Goal: Information Seeking & Learning: Compare options

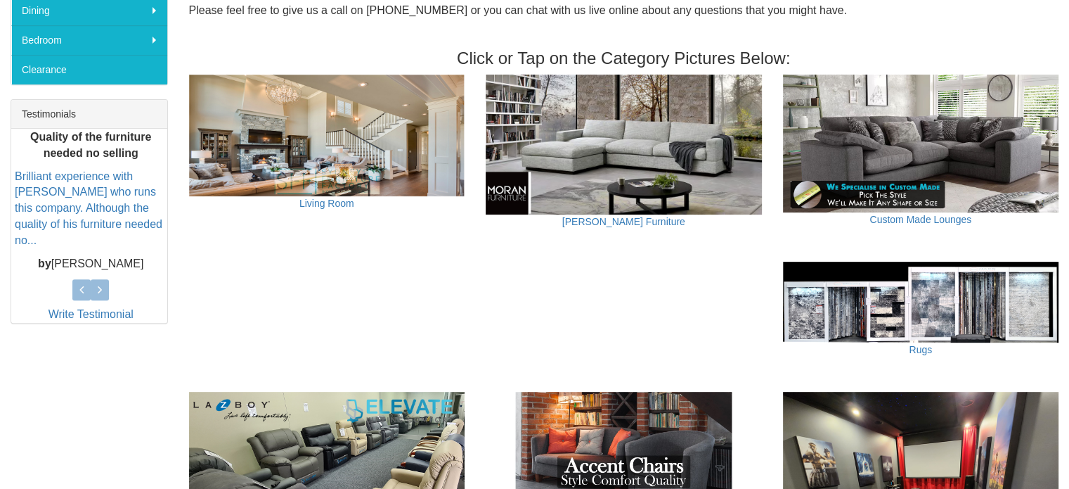
scroll to position [492, 0]
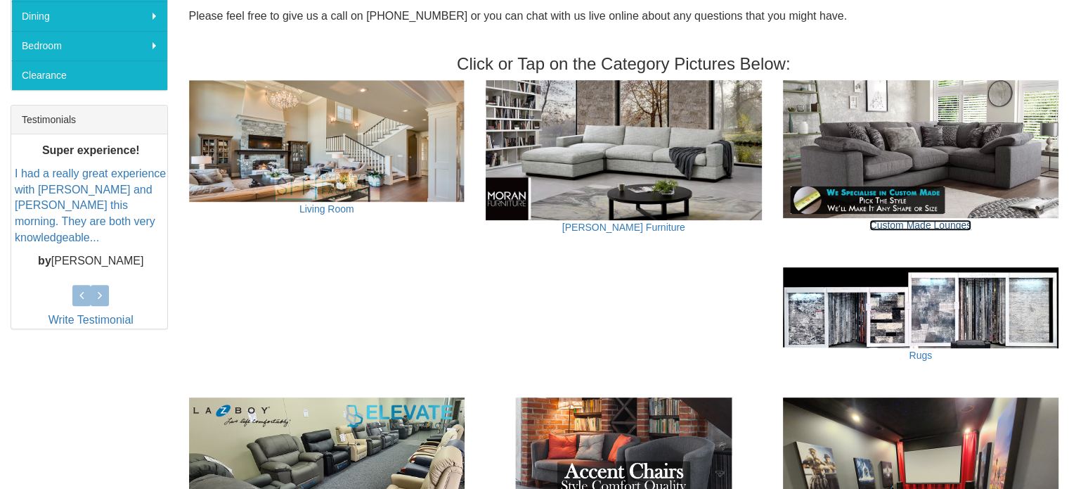
click at [883, 222] on link "Custom Made Lounges" at bounding box center [921, 224] width 102 height 11
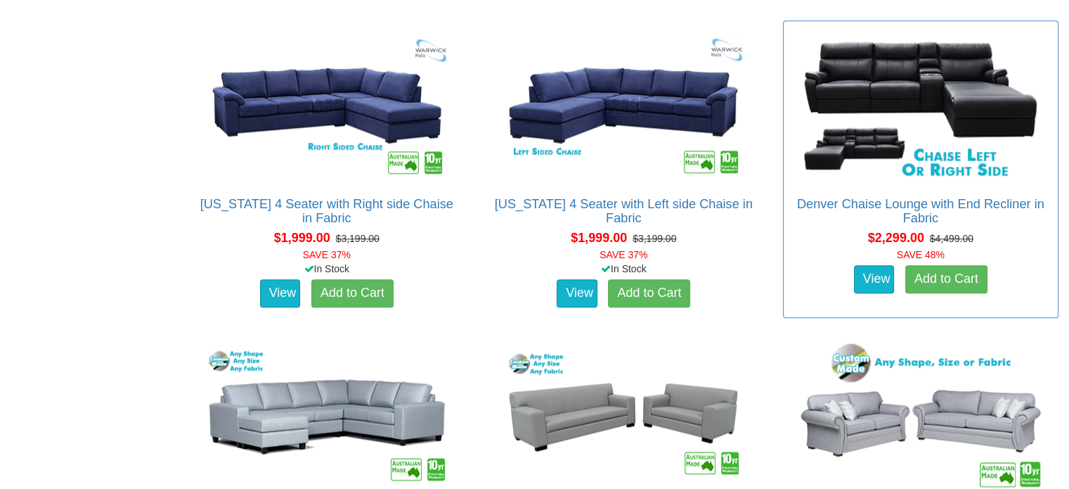
scroll to position [1687, 0]
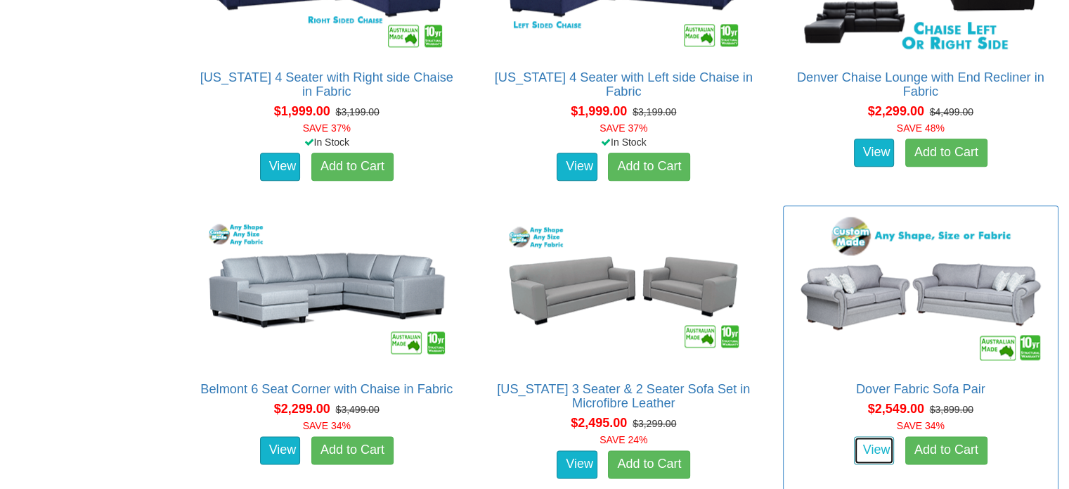
click at [883, 452] on link "View" at bounding box center [874, 450] width 41 height 28
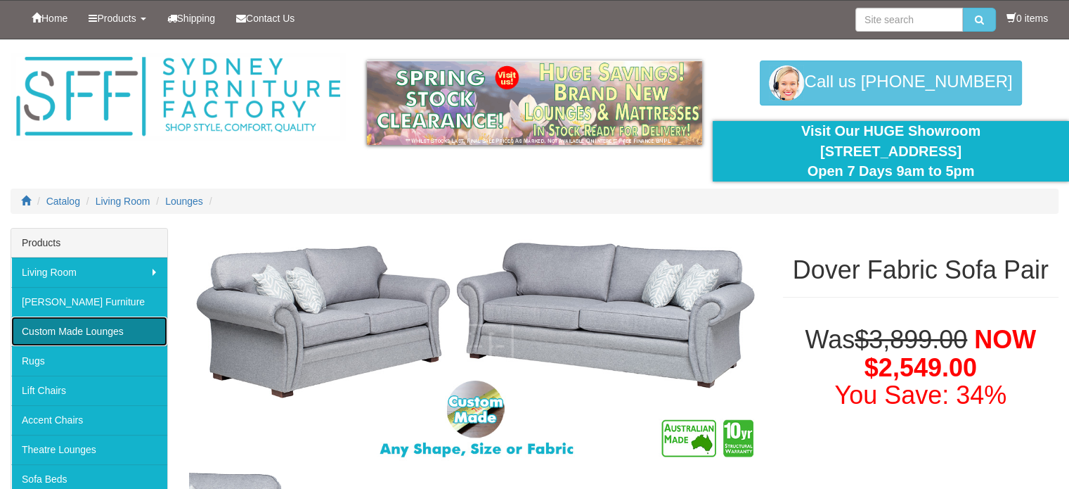
click at [124, 335] on link "Custom Made Lounges" at bounding box center [89, 331] width 156 height 30
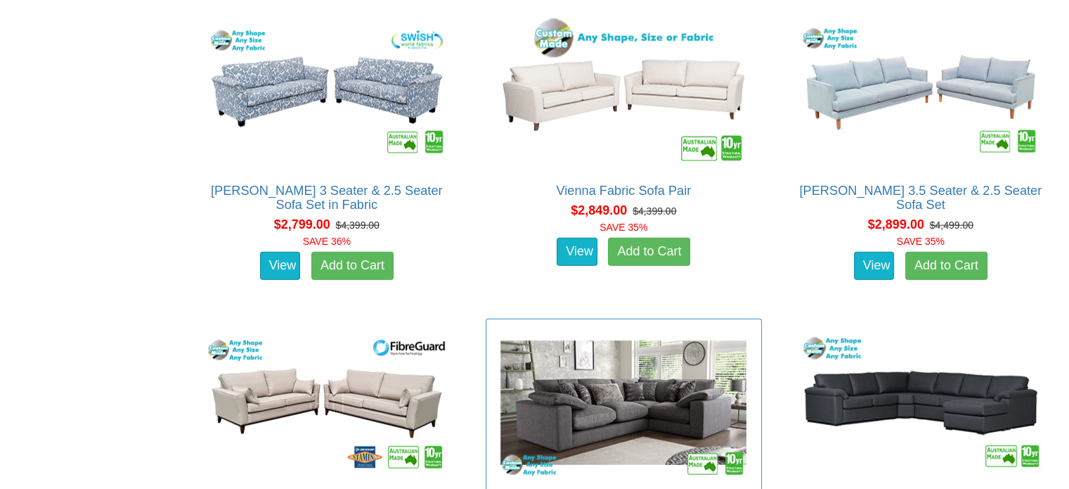
scroll to position [3163, 0]
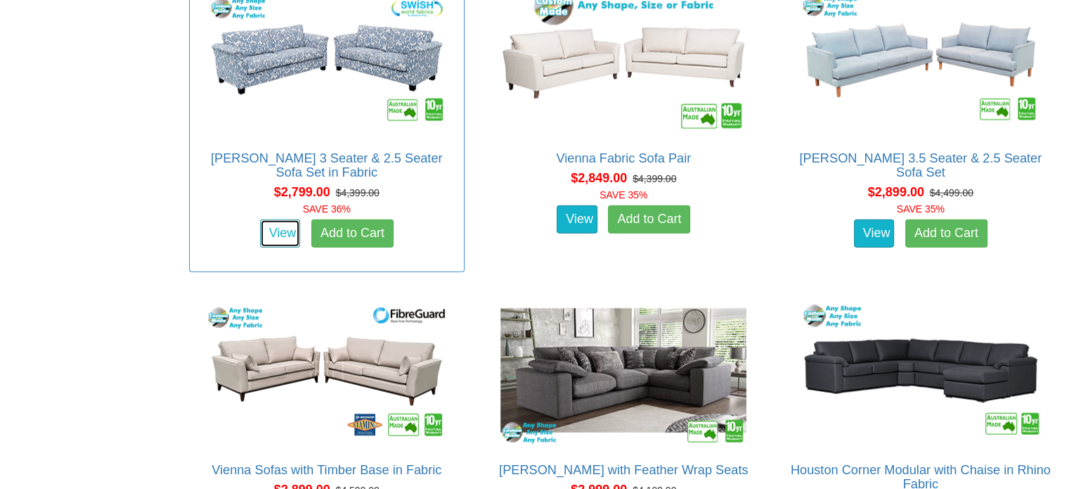
click at [272, 233] on link "View" at bounding box center [280, 233] width 41 height 28
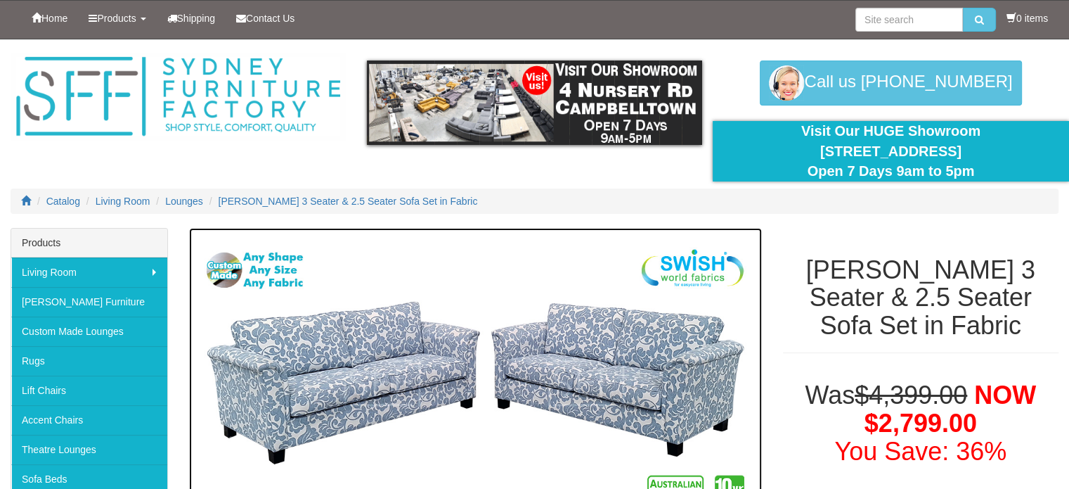
click at [512, 398] on img at bounding box center [475, 383] width 573 height 310
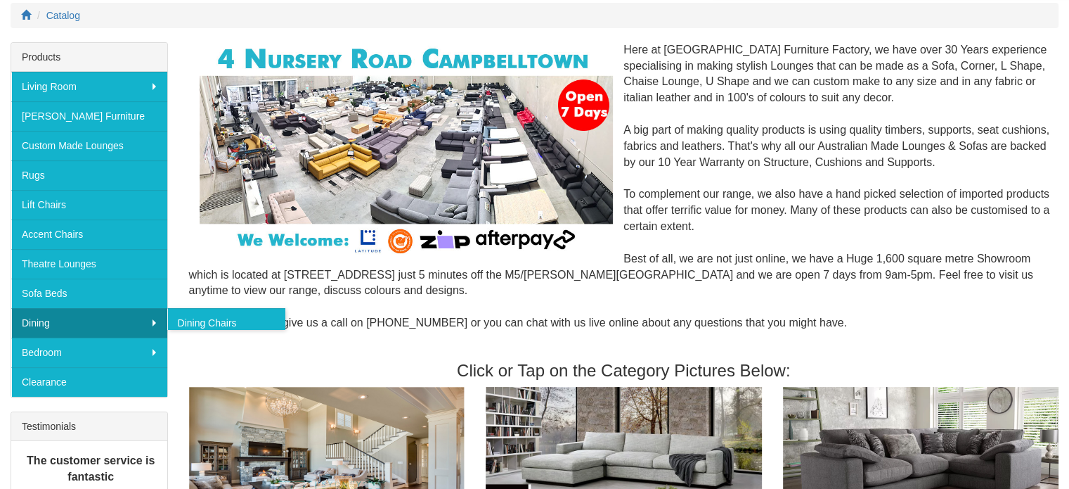
scroll to position [141, 0]
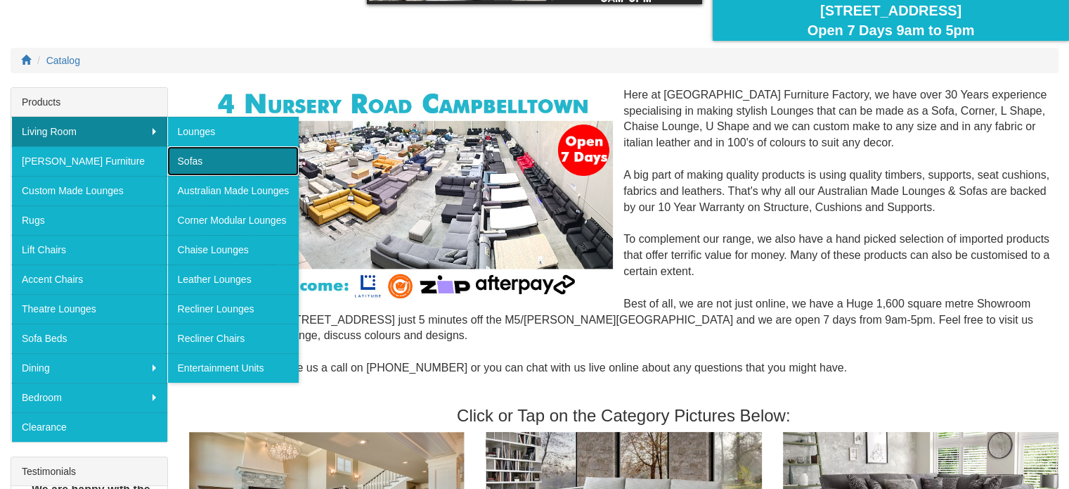
click at [205, 159] on link "Sofas" at bounding box center [233, 161] width 132 height 30
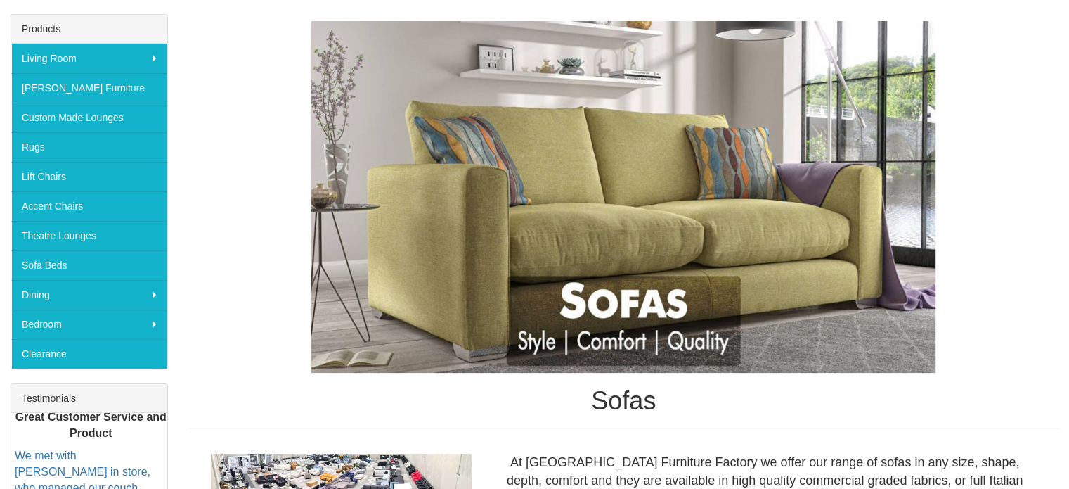
scroll to position [211, 0]
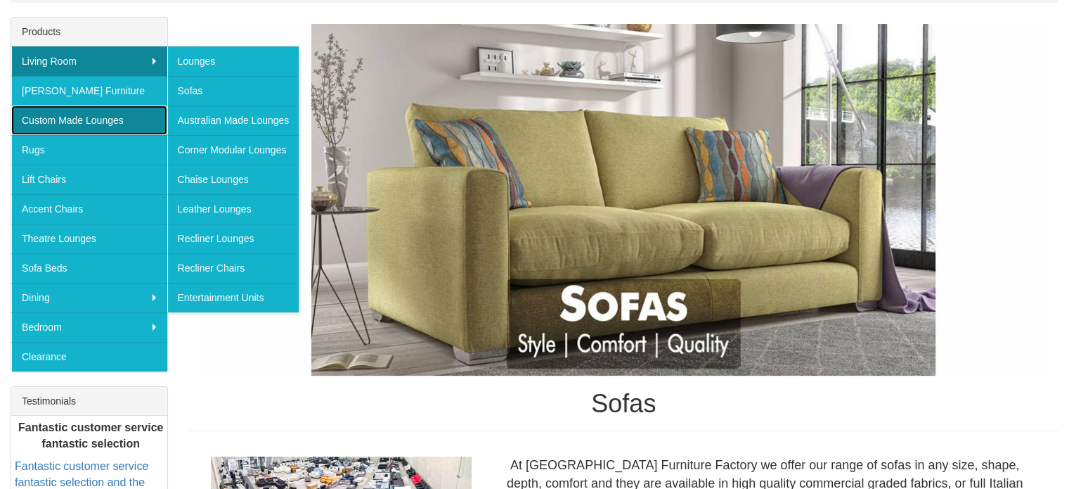
click at [70, 116] on link "Custom Made Lounges" at bounding box center [89, 120] width 156 height 30
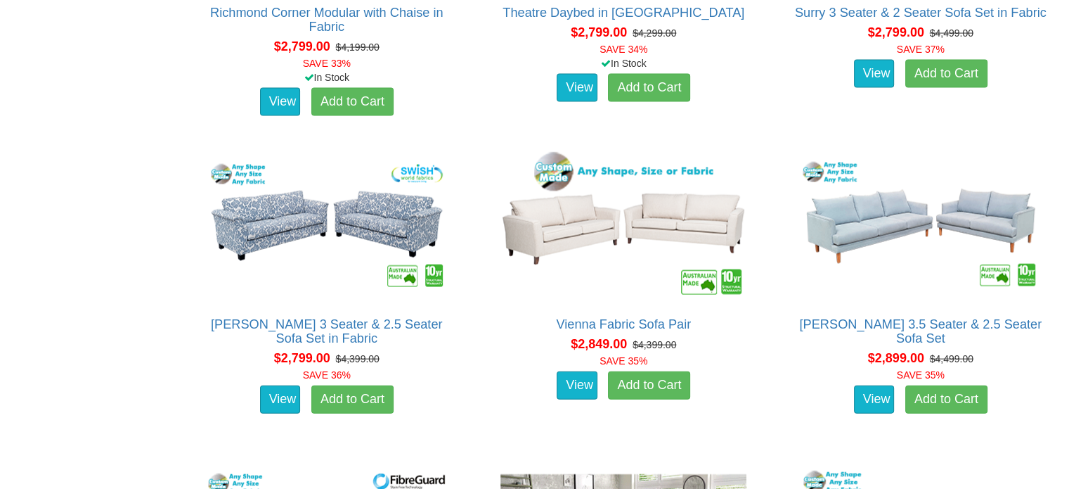
scroll to position [3023, 0]
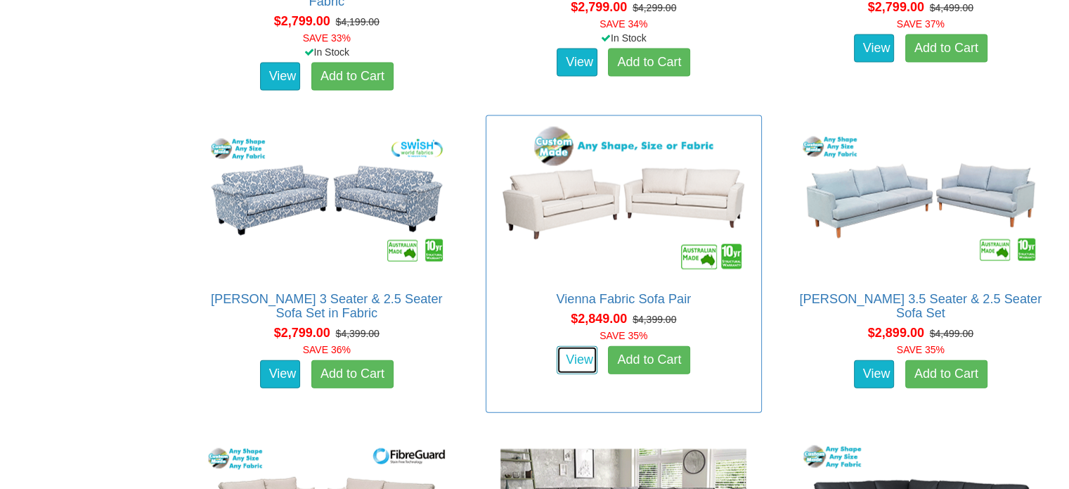
click at [575, 358] on link "View" at bounding box center [577, 360] width 41 height 28
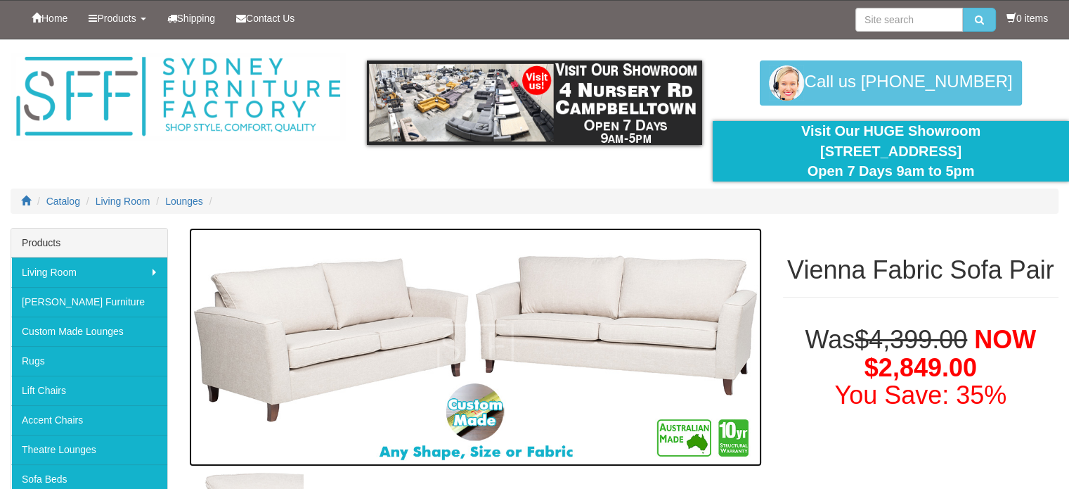
click at [539, 413] on img at bounding box center [475, 347] width 573 height 239
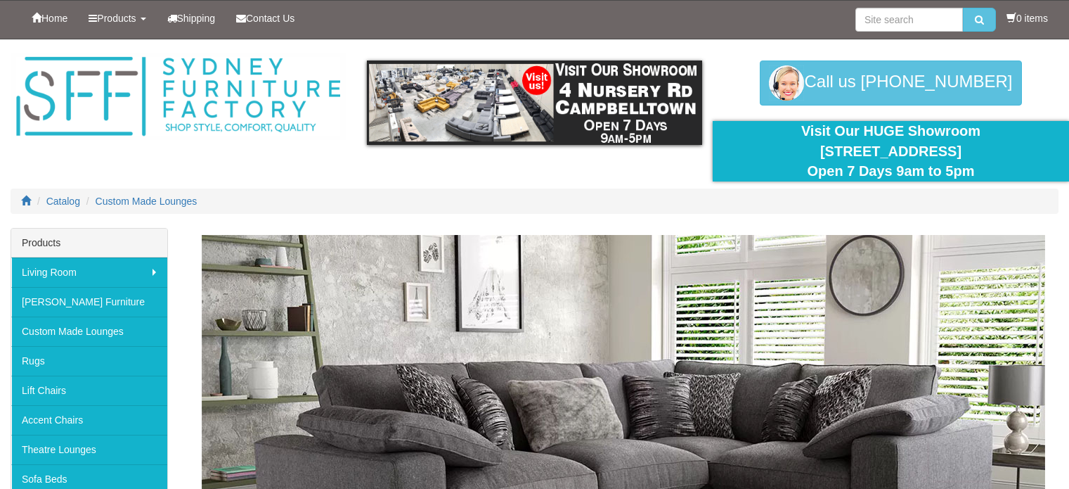
scroll to position [3023, 0]
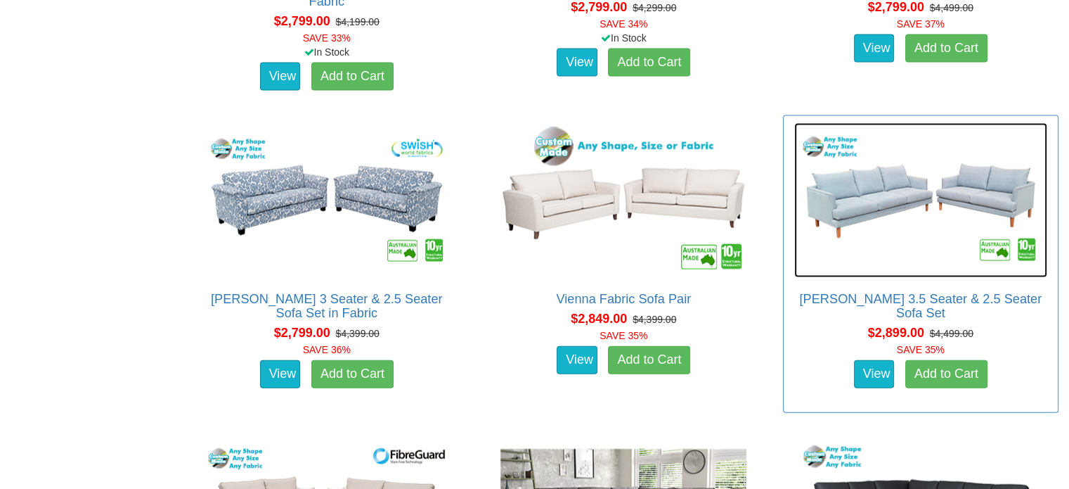
click at [925, 235] on img at bounding box center [920, 200] width 253 height 155
